Goal: Navigation & Orientation: Find specific page/section

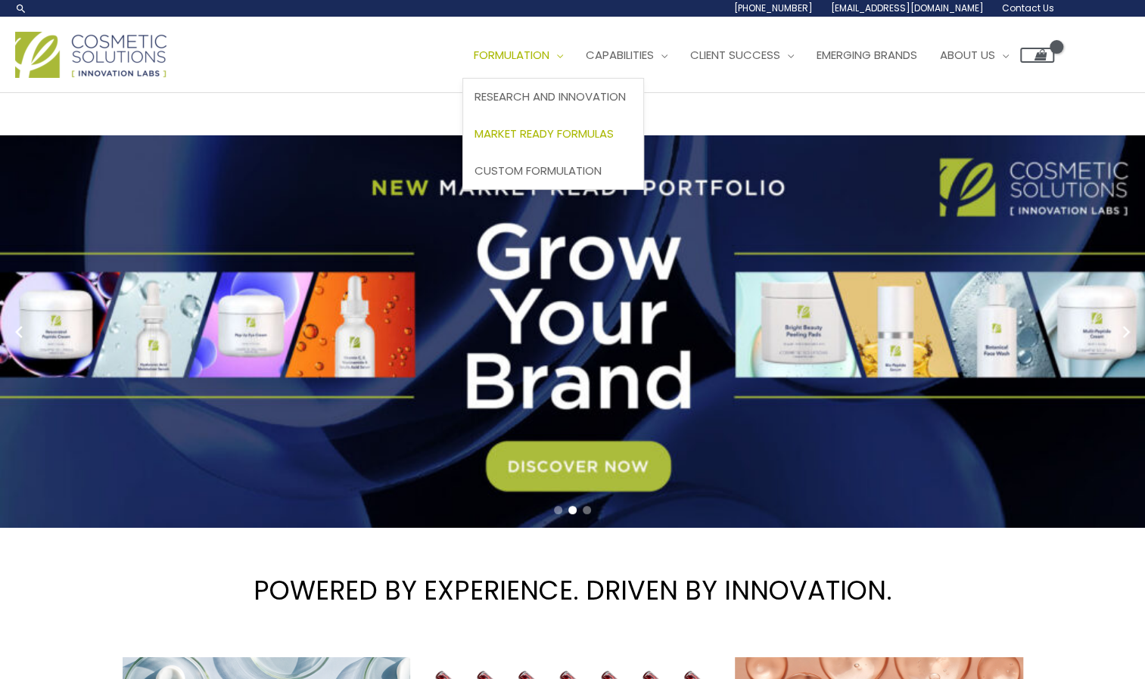
click at [535, 130] on span "Market Ready Formulas" at bounding box center [543, 134] width 139 height 16
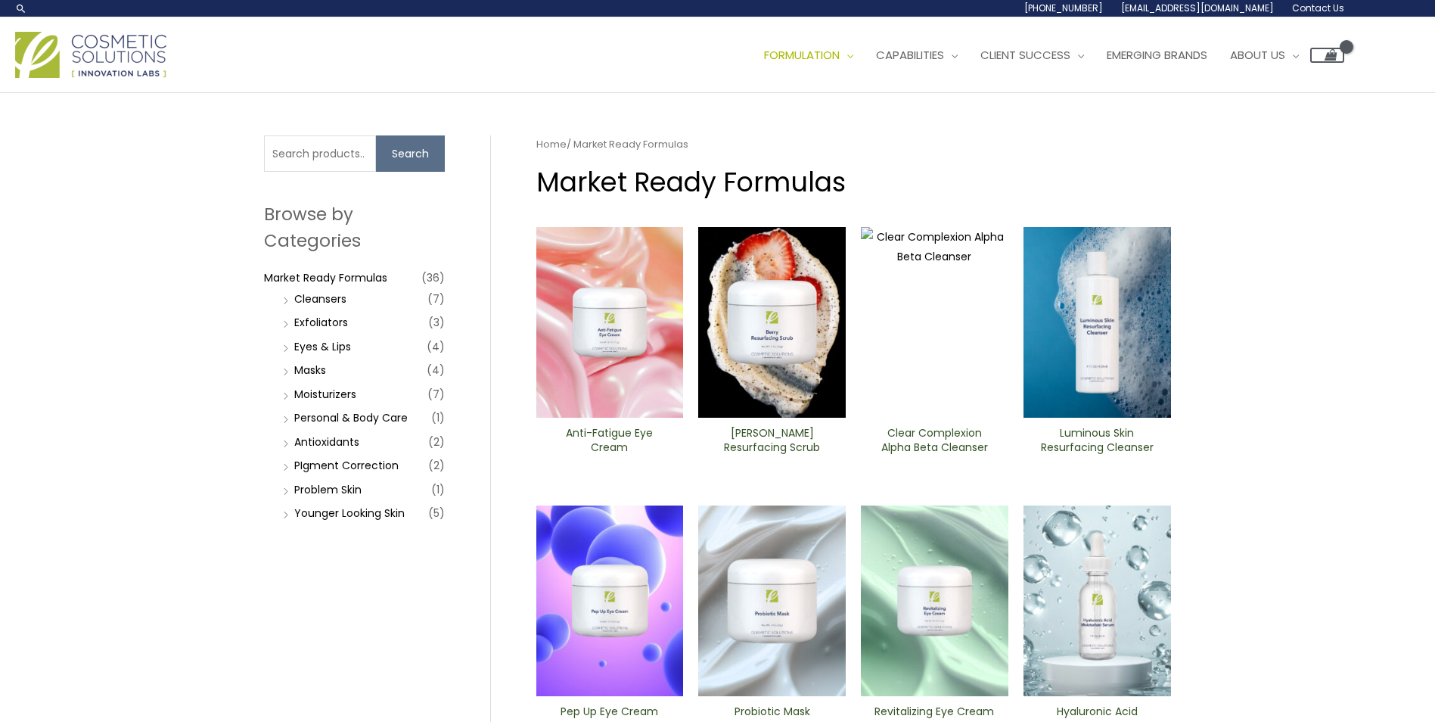
click at [106, 42] on img at bounding box center [90, 55] width 151 height 46
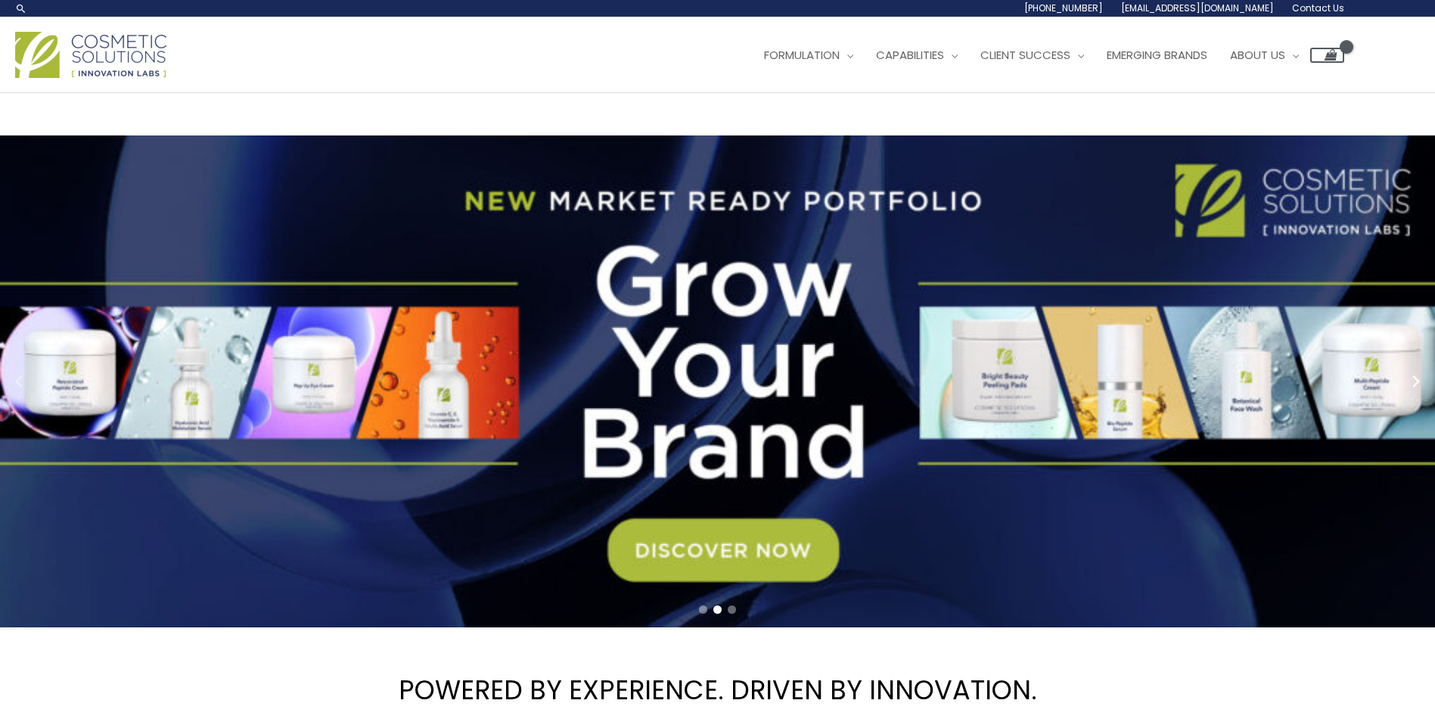
click at [15, 383] on icon "Previous slide" at bounding box center [19, 381] width 8 height 12
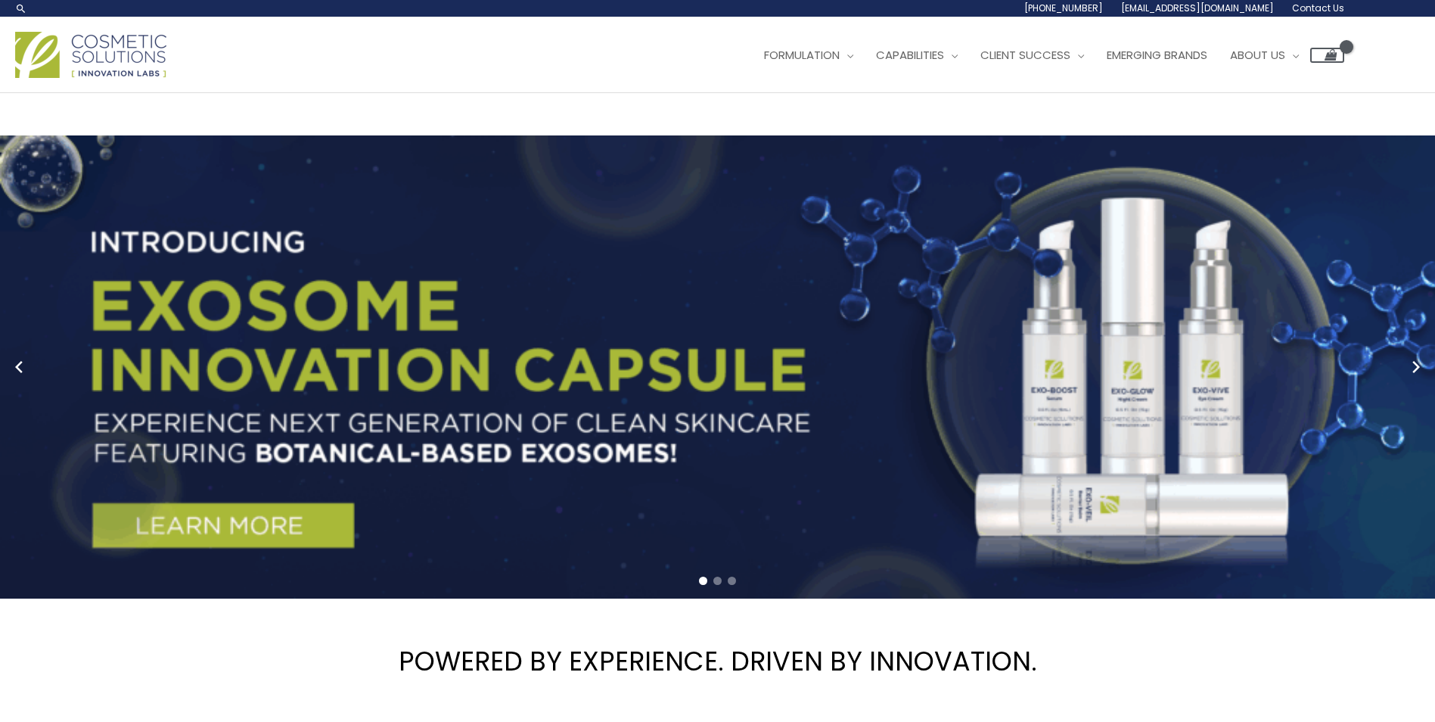
click at [182, 515] on link "1 / 3" at bounding box center [723, 366] width 1447 height 463
